Goal: Navigation & Orientation: Find specific page/section

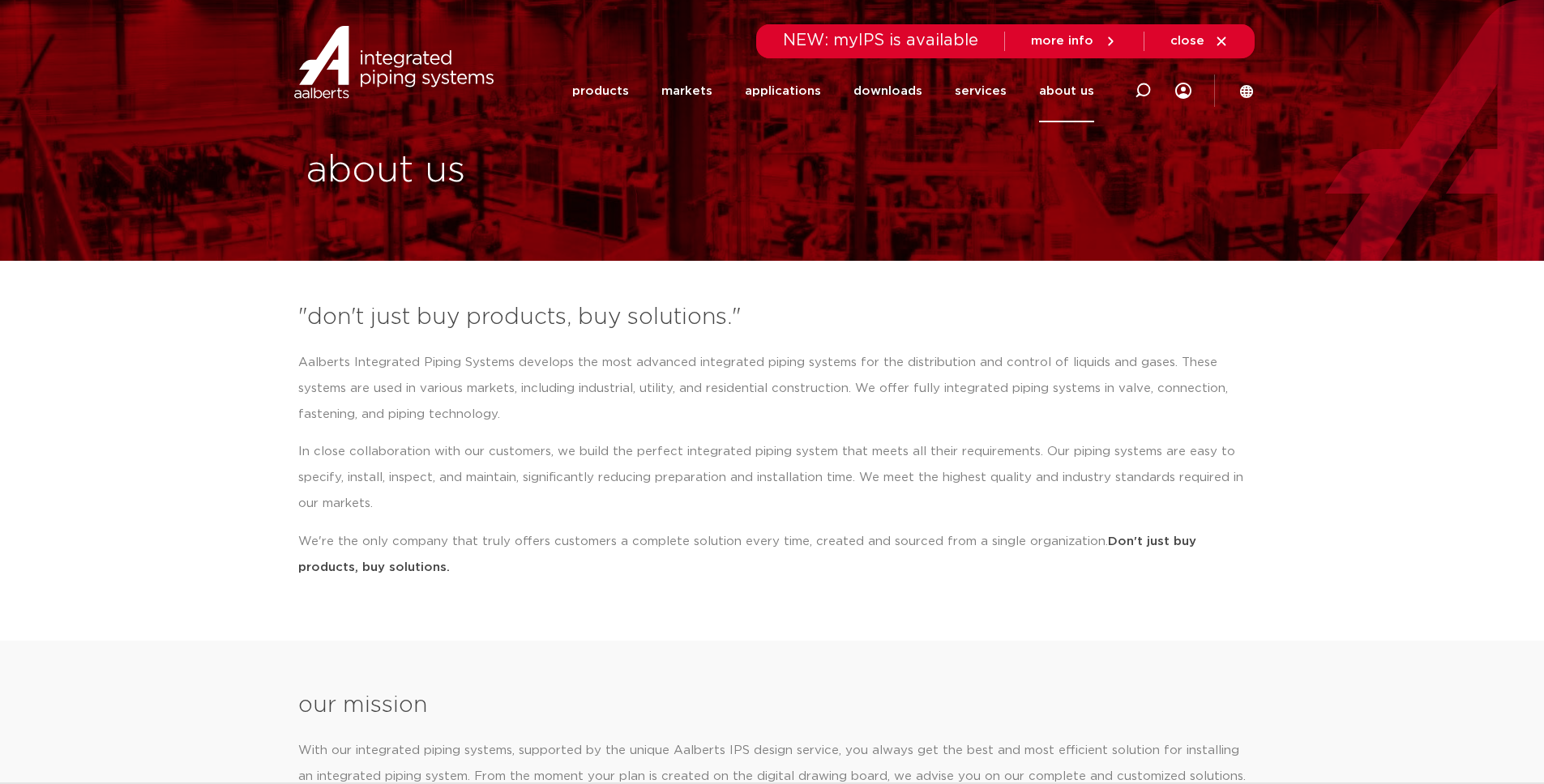
click at [1061, 95] on font "about us" at bounding box center [1067, 91] width 55 height 12
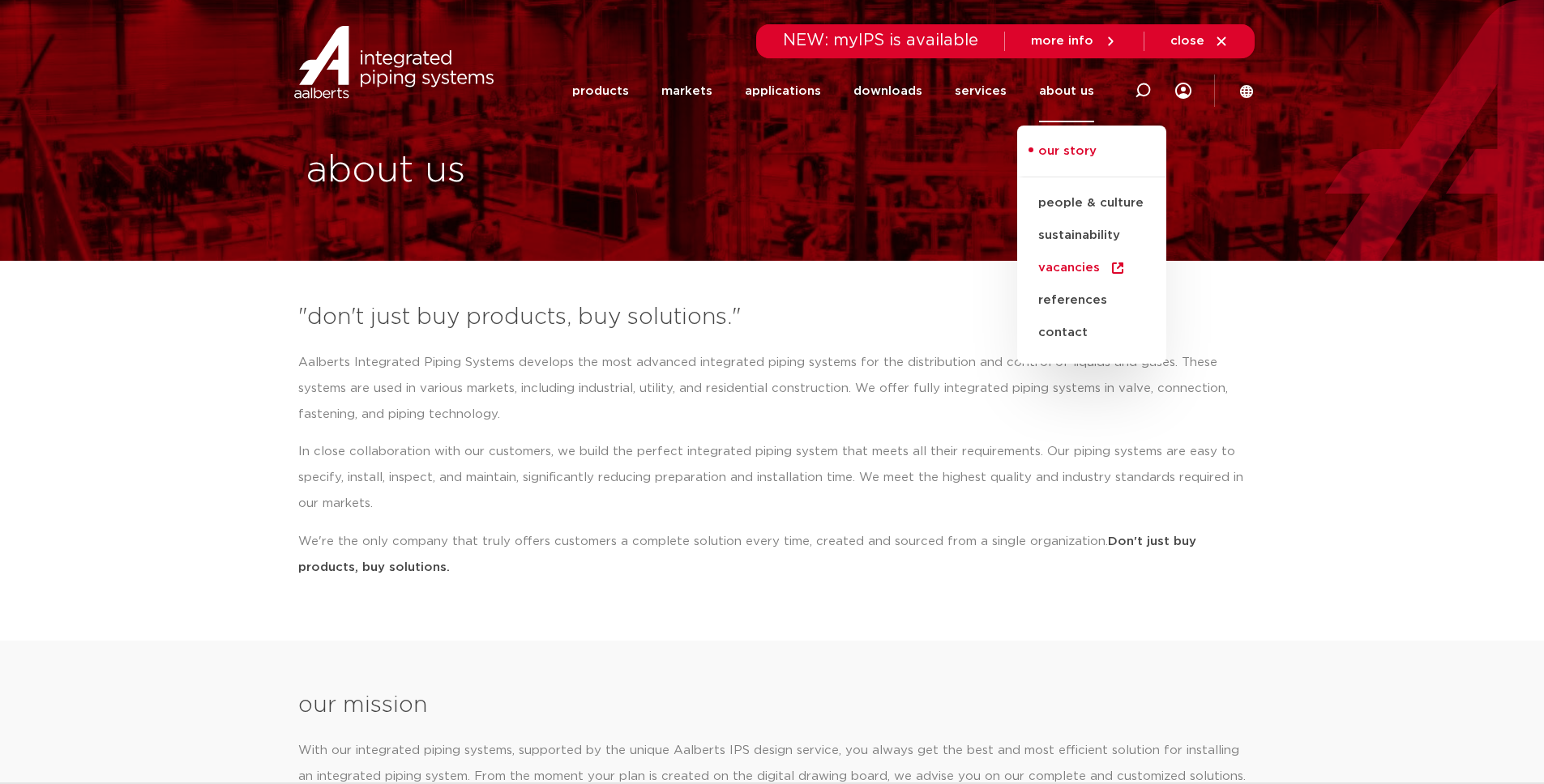
click at [1070, 273] on font "vacancies" at bounding box center [1069, 267] width 62 height 12
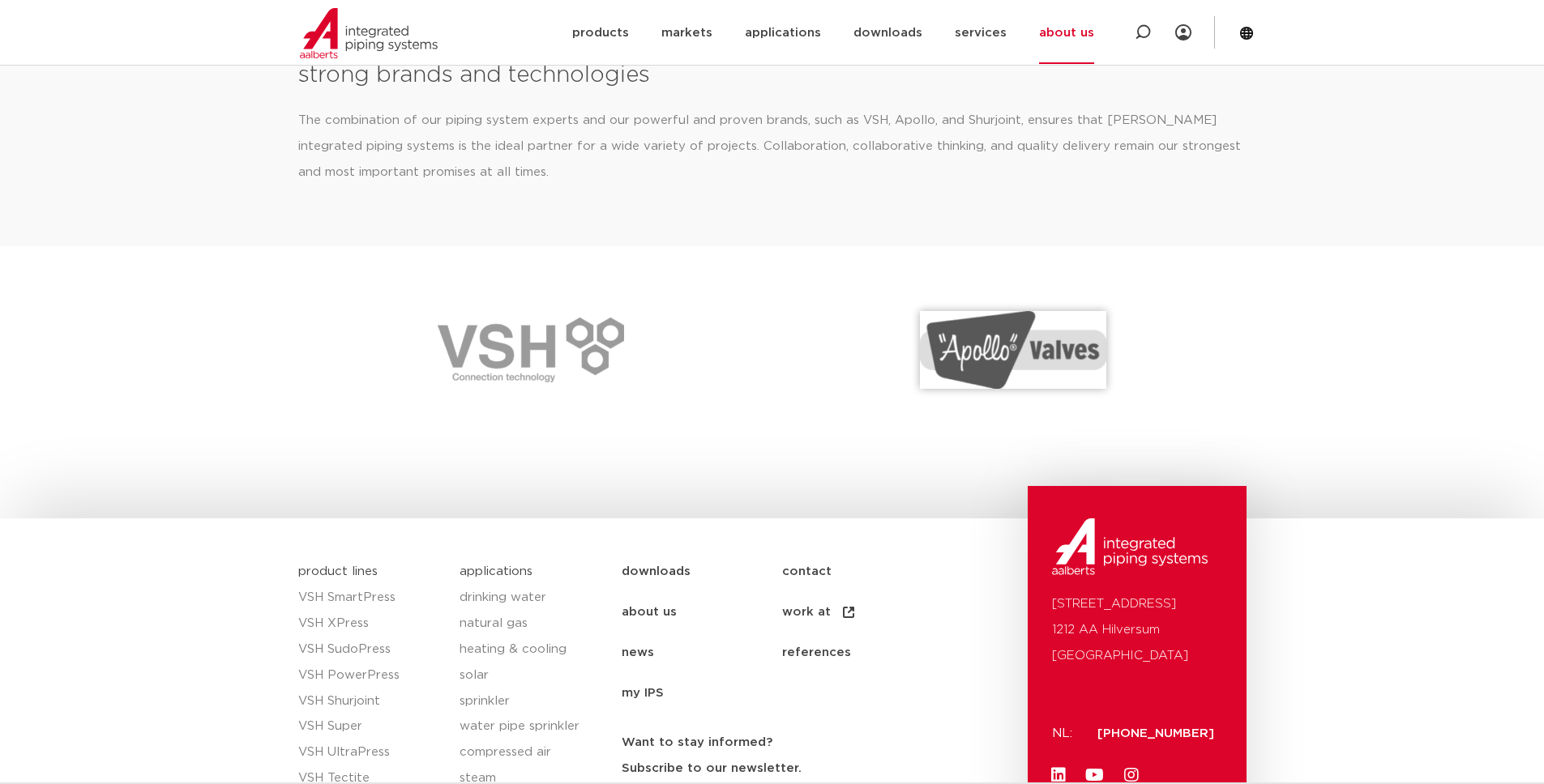
scroll to position [2289, 0]
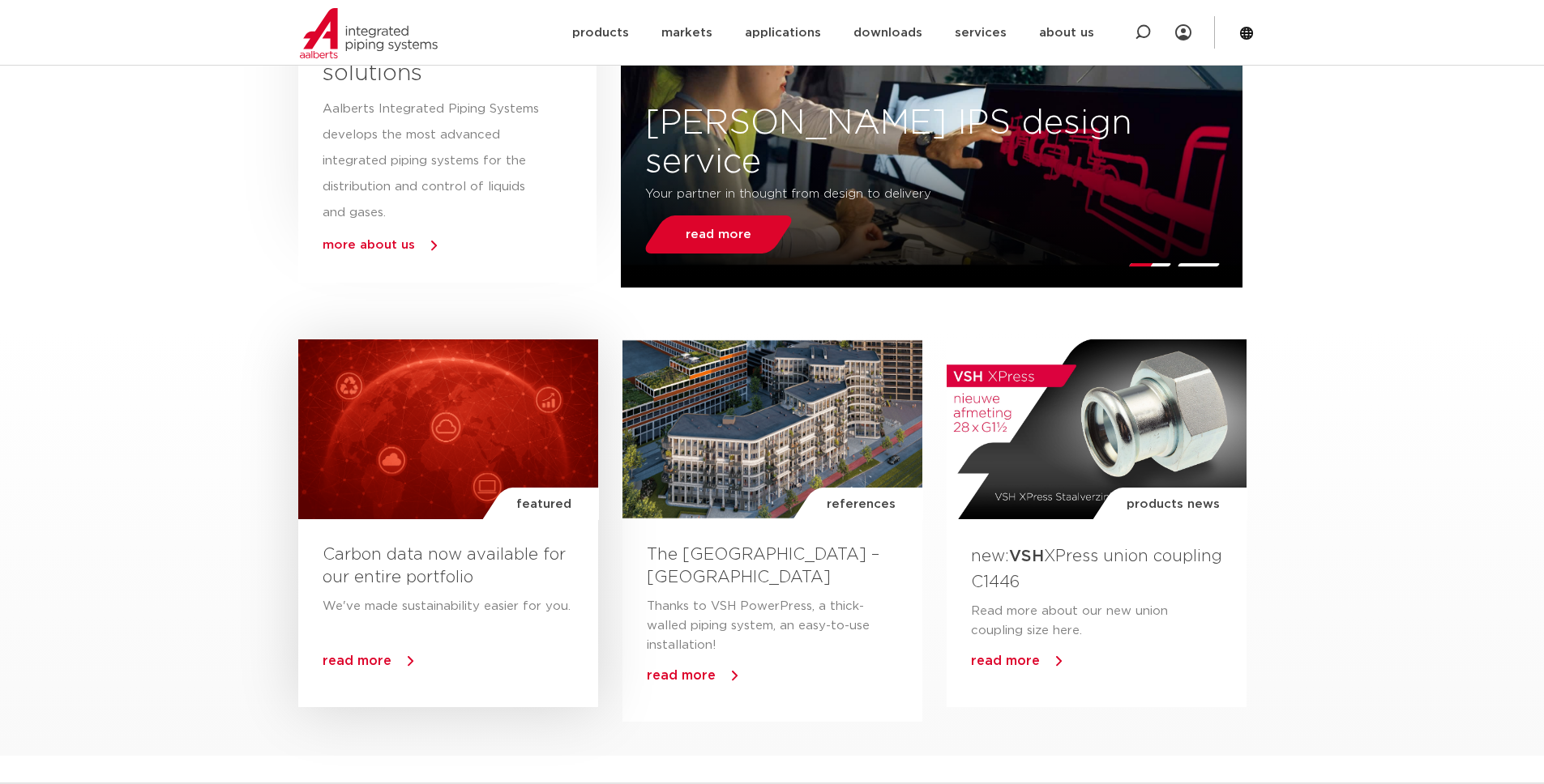
scroll to position [964, 0]
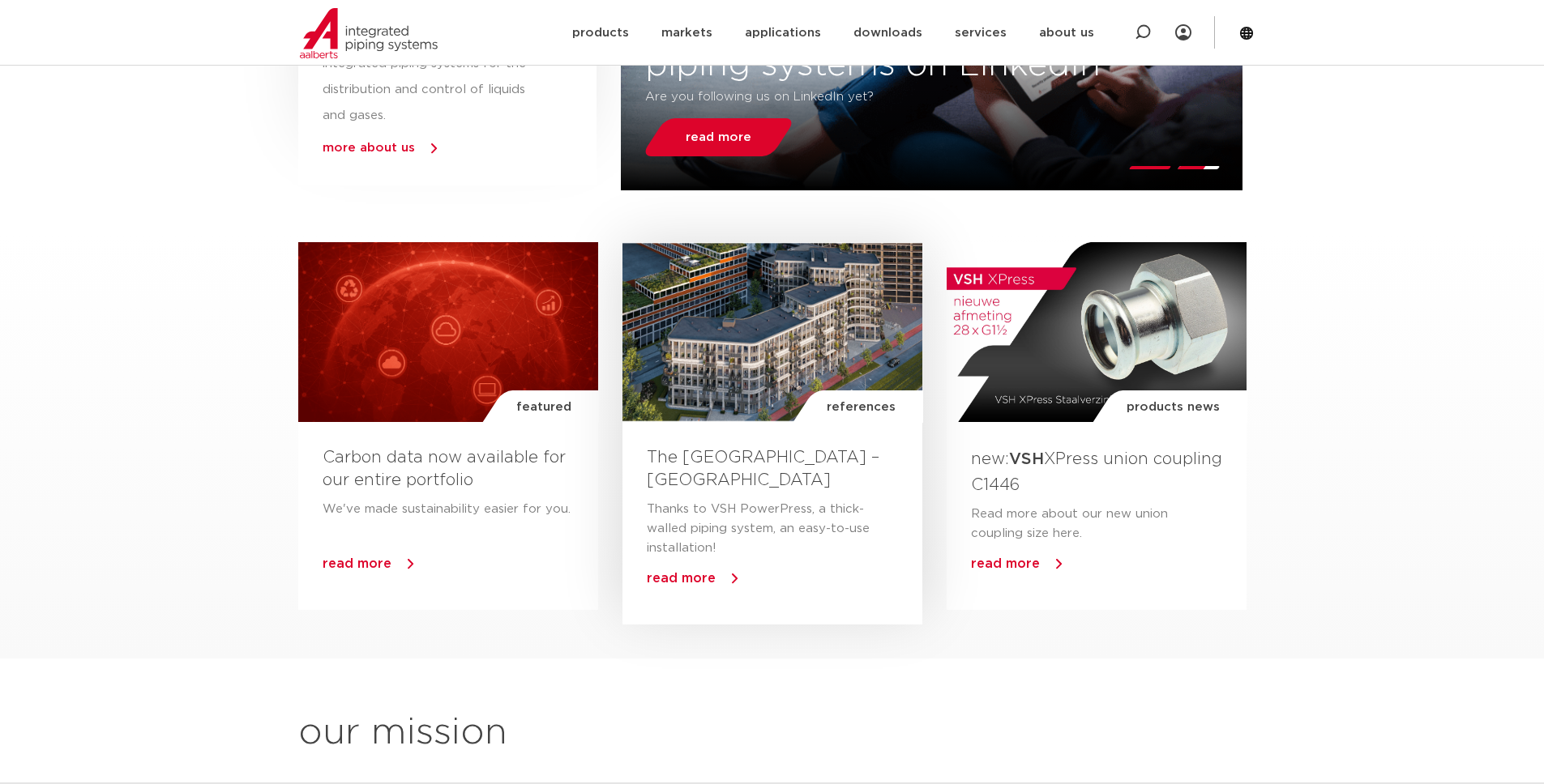
click at [772, 315] on div "references" at bounding box center [772, 332] width 300 height 180
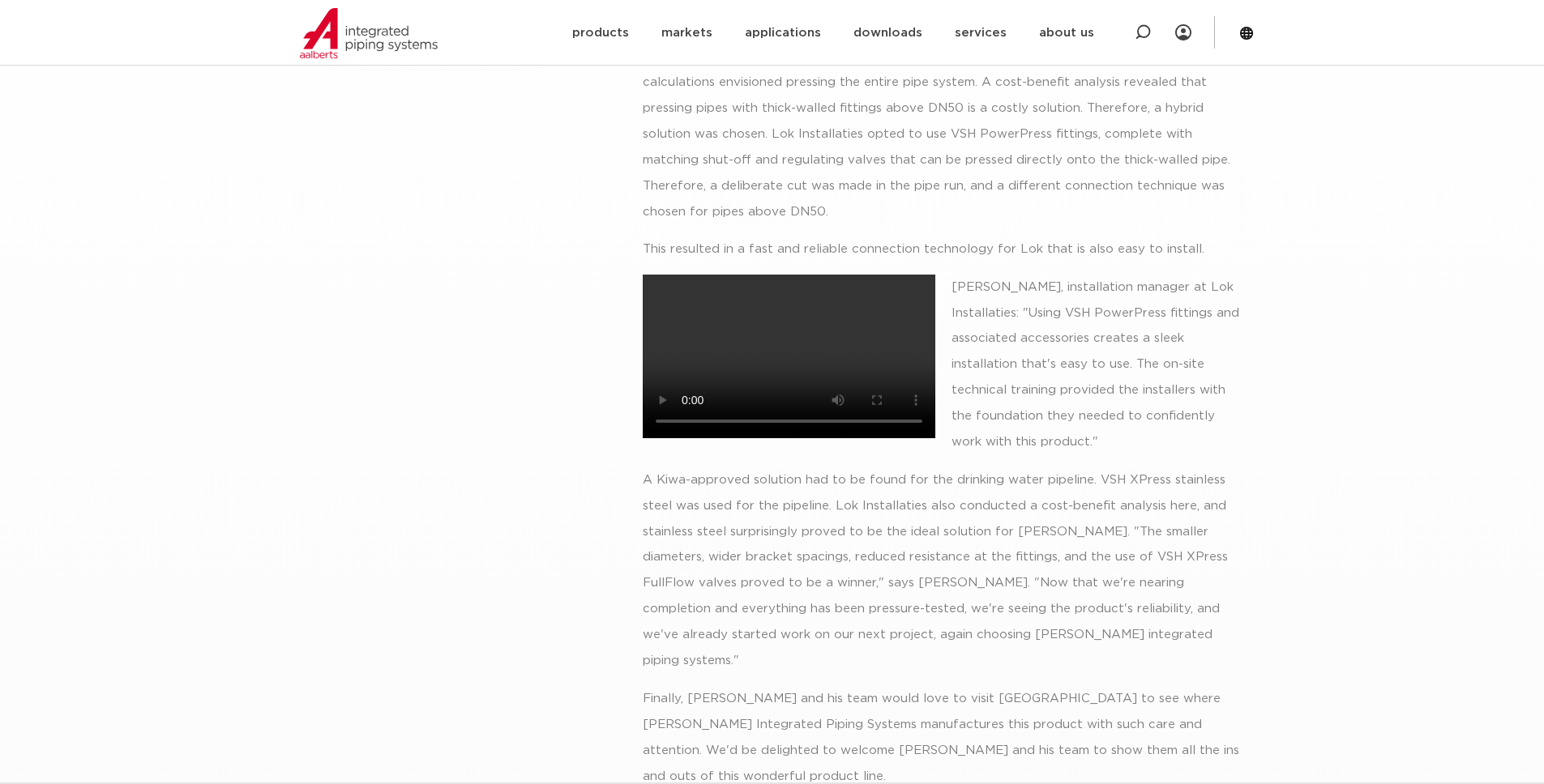
scroll to position [626, 0]
